Goal: Task Accomplishment & Management: Manage account settings

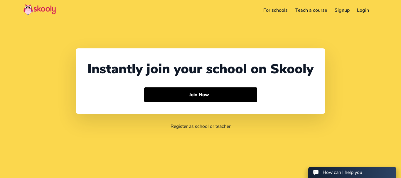
select select "91"
select select "[GEOGRAPHIC_DATA]"
select select "[GEOGRAPHIC_DATA]/[GEOGRAPHIC_DATA]"
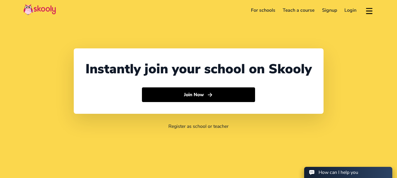
click at [349, 12] on link "Login" at bounding box center [350, 10] width 20 height 9
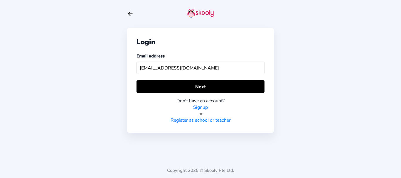
type input "[EMAIL_ADDRESS][DOMAIN_NAME]"
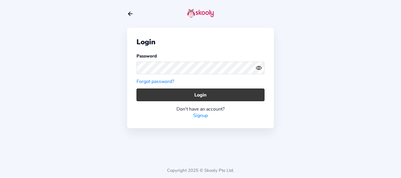
click at [150, 100] on button "Login" at bounding box center [200, 95] width 128 height 13
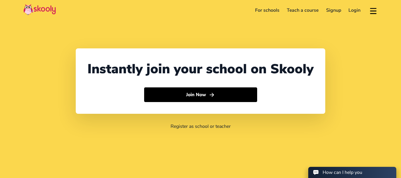
select select "91"
select select "[GEOGRAPHIC_DATA]"
select select "[GEOGRAPHIC_DATA]/[GEOGRAPHIC_DATA]"
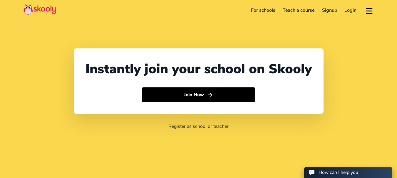
click at [349, 11] on link "Login" at bounding box center [350, 10] width 20 height 9
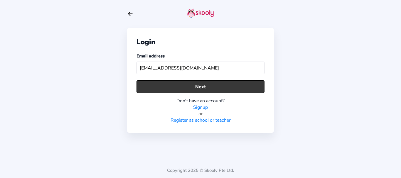
type input "skoolytest_123@mailinator.com"
click at [180, 88] on button "Next" at bounding box center [200, 86] width 128 height 13
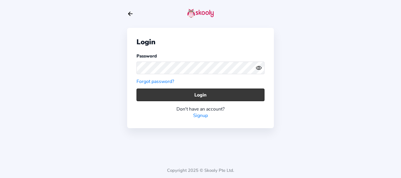
click at [148, 100] on button "Login" at bounding box center [200, 95] width 128 height 13
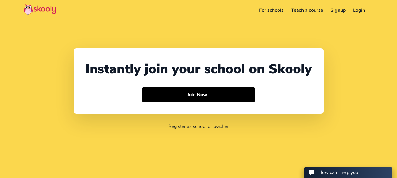
select select "91"
select select "[GEOGRAPHIC_DATA]"
select select "[GEOGRAPHIC_DATA]/[GEOGRAPHIC_DATA]"
click at [348, 10] on link "Login" at bounding box center [350, 10] width 20 height 9
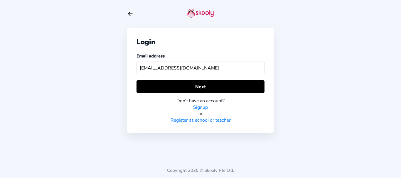
type input "Skoolyacademy@gmail.com"
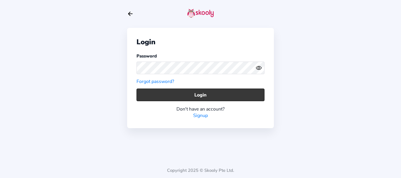
click at [149, 93] on button "Login" at bounding box center [200, 95] width 128 height 13
